Goal: Find specific page/section: Find specific page/section

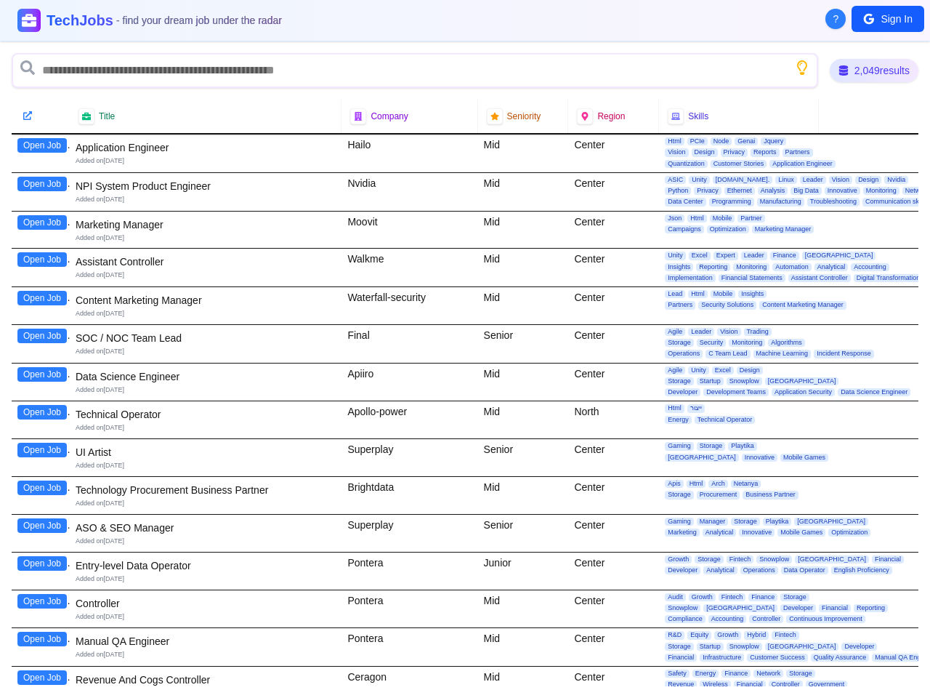
click at [465, 349] on div "Final" at bounding box center [410, 344] width 136 height 38
click at [836, 19] on span "?" at bounding box center [837, 19] width 6 height 15
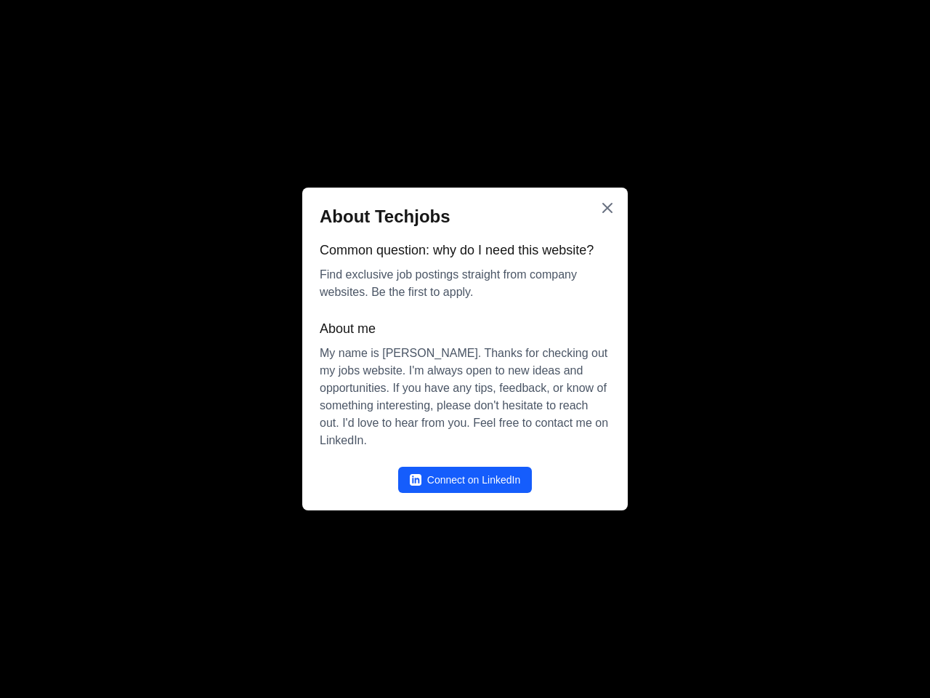
click at [888, 19] on div at bounding box center [465, 349] width 930 height 698
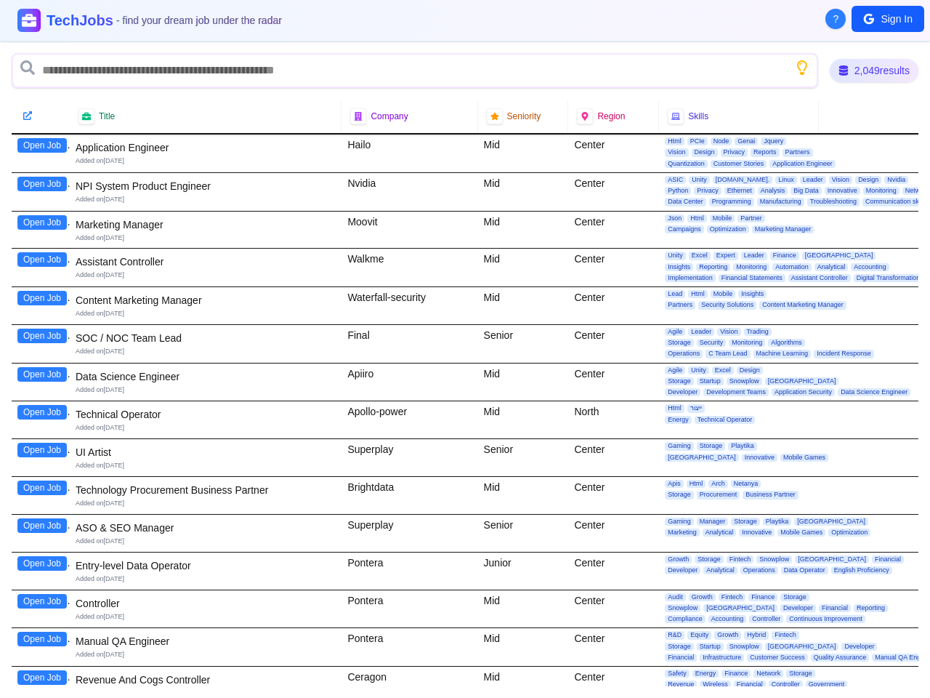
click at [799, 68] on icon "Show search tips" at bounding box center [802, 67] width 15 height 15
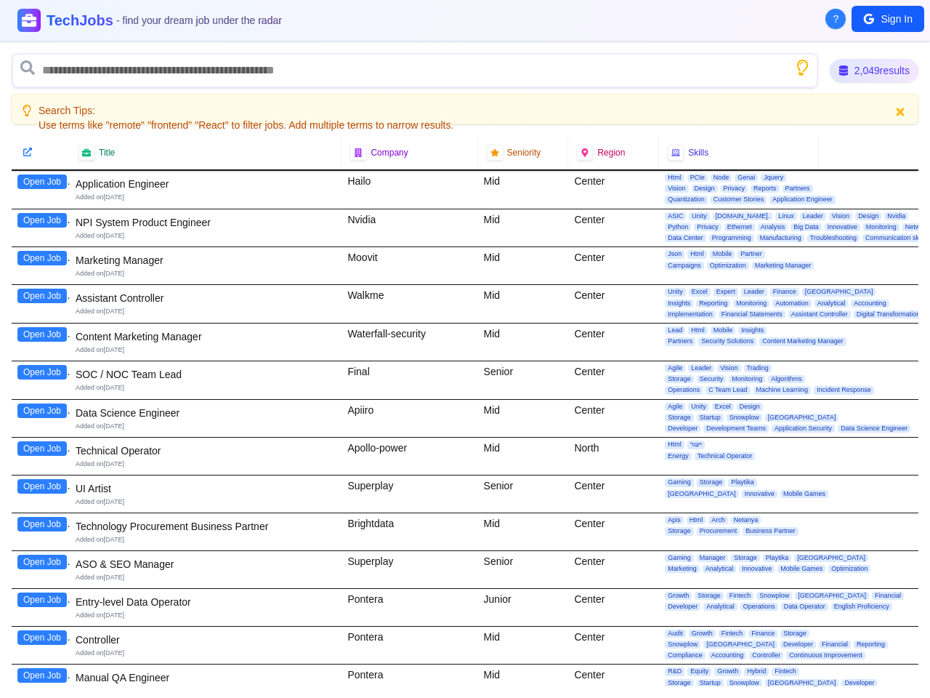
click at [42, 145] on div at bounding box center [40, 152] width 41 height 15
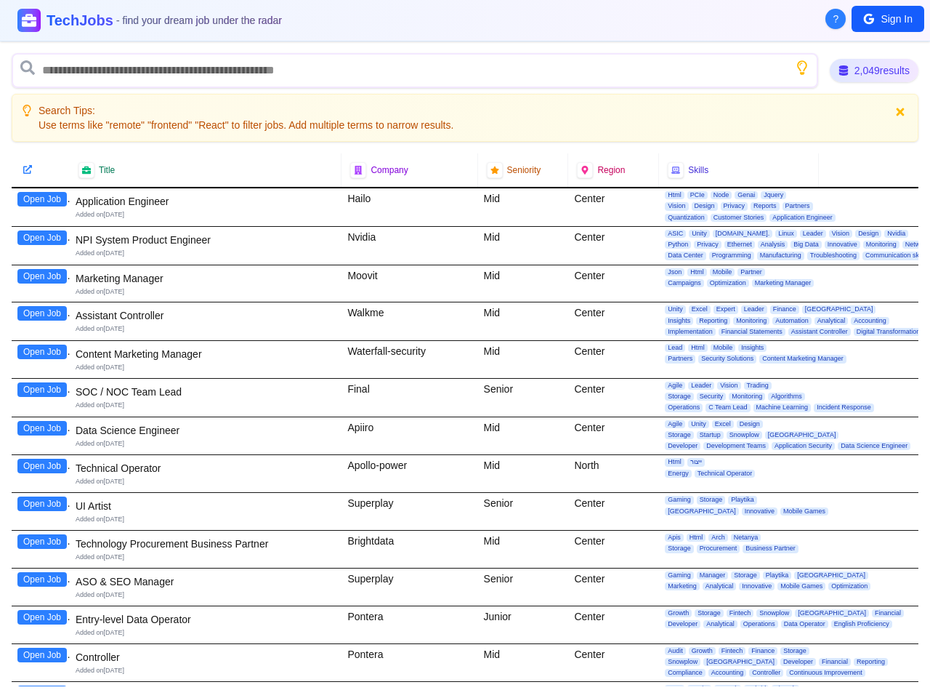
click at [42, 184] on div at bounding box center [41, 169] width 58 height 33
click at [42, 222] on div "Open Job" at bounding box center [41, 207] width 58 height 38
click at [42, 259] on div "Open Job" at bounding box center [41, 246] width 58 height 38
click at [42, 298] on div "Open Job" at bounding box center [41, 283] width 58 height 37
click at [42, 336] on div "Open Job" at bounding box center [41, 321] width 58 height 38
